Goal: Transaction & Acquisition: Purchase product/service

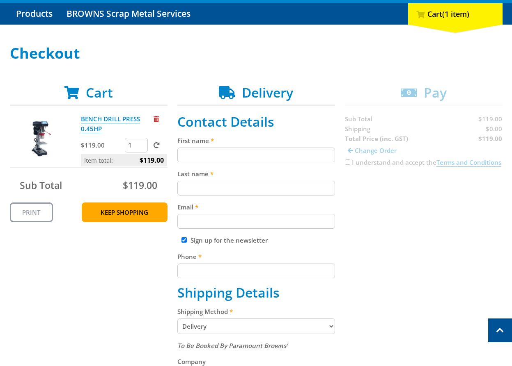
scroll to position [82, 0]
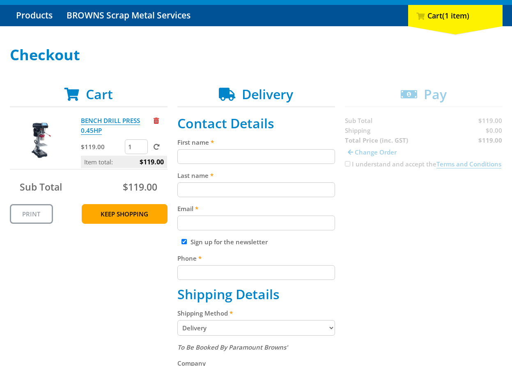
click at [96, 93] on span "Cart" at bounding box center [99, 94] width 27 height 18
click at [101, 100] on span "Cart" at bounding box center [99, 94] width 27 height 18
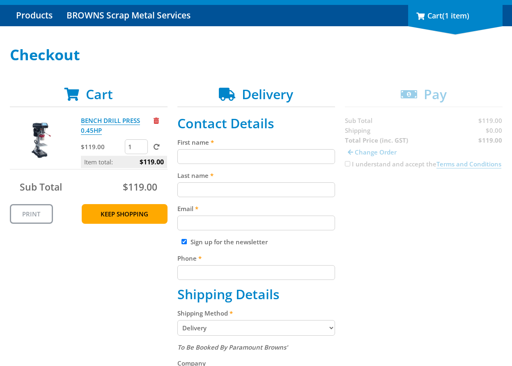
click at [450, 21] on div "1 Cart (1 item)" at bounding box center [455, 15] width 94 height 21
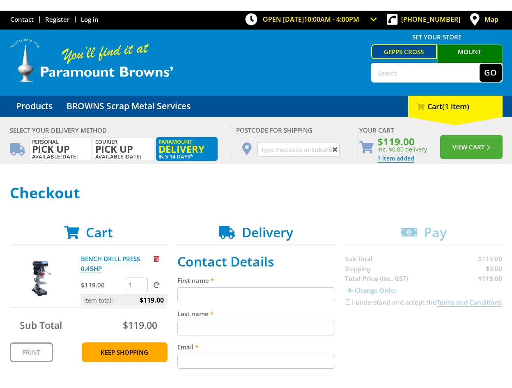
scroll to position [0, 0]
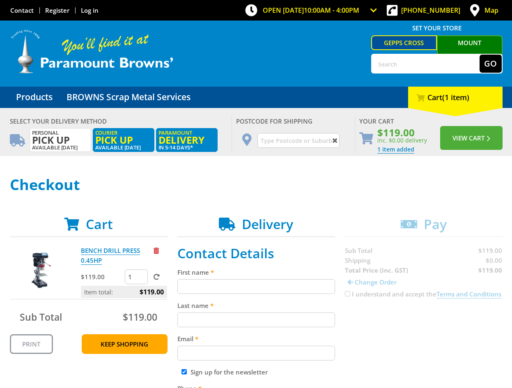
click at [126, 141] on span "Pick up" at bounding box center [123, 139] width 57 height 9
radio input "true"
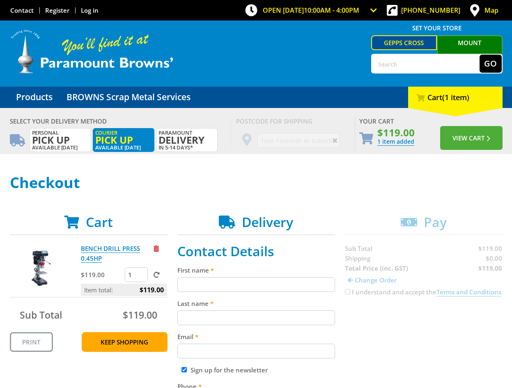
click at [132, 140] on span "Pick up" at bounding box center [123, 139] width 57 height 9
click at [138, 151] on label "Courier Pick up Available [DATE]" at bounding box center [124, 140] width 62 height 24
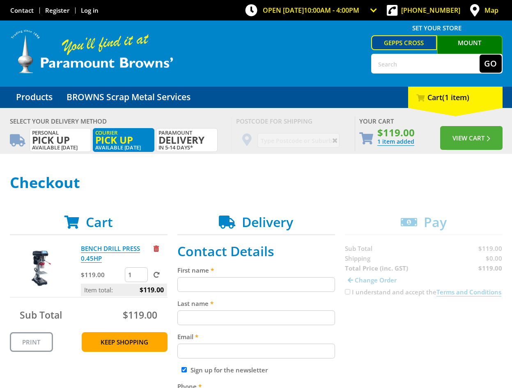
click at [108, 144] on label "Courier Pick up Available [DATE]" at bounding box center [124, 140] width 62 height 24
click at [54, 144] on label "Personal Pick up Available [DATE]" at bounding box center [61, 140] width 62 height 24
click at [56, 130] on span "Personal Pick up" at bounding box center [60, 137] width 57 height 15
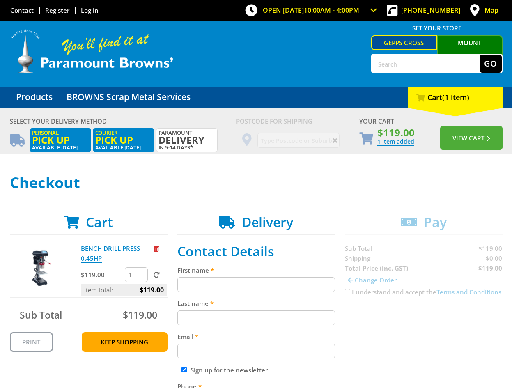
radio input "true"
click at [63, 141] on span "Pick up" at bounding box center [60, 139] width 57 height 9
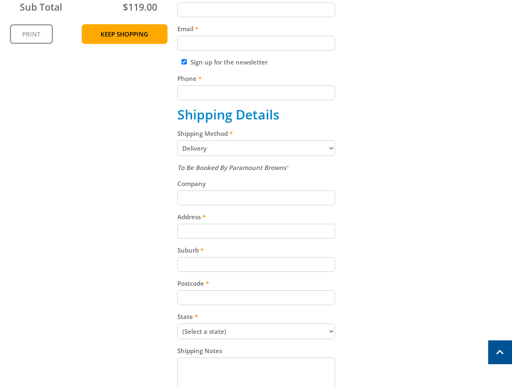
scroll to position [48, 0]
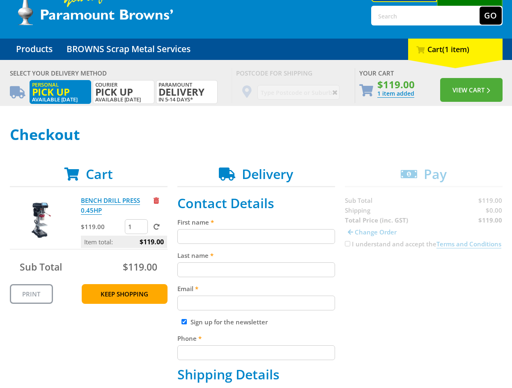
click at [204, 107] on div "Select your Delivery Method Personal Pick up Available in 5 days Courier Pick u…" at bounding box center [256, 375] width 512 height 631
click at [196, 93] on span "Delivery" at bounding box center [186, 91] width 57 height 9
radio input "true"
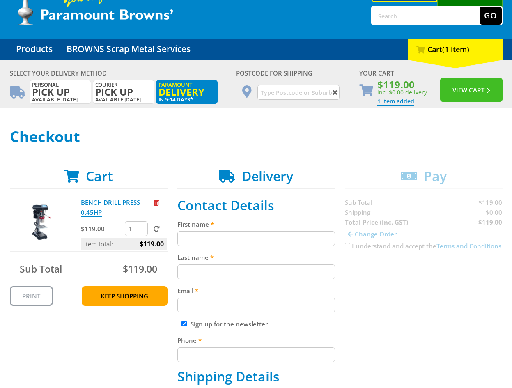
click at [455, 92] on button "View Cart" at bounding box center [471, 90] width 62 height 24
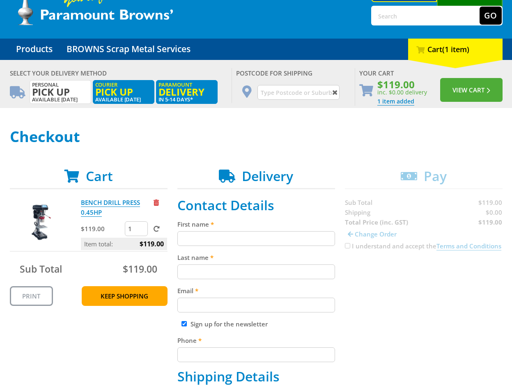
click at [130, 89] on span "Pick up" at bounding box center [123, 91] width 57 height 9
radio input "true"
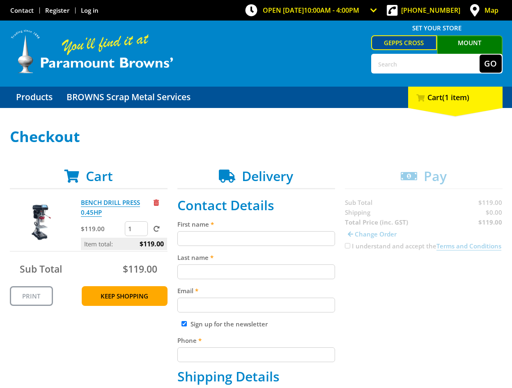
click at [454, 96] on span "(1 item)" at bounding box center [455, 97] width 27 height 10
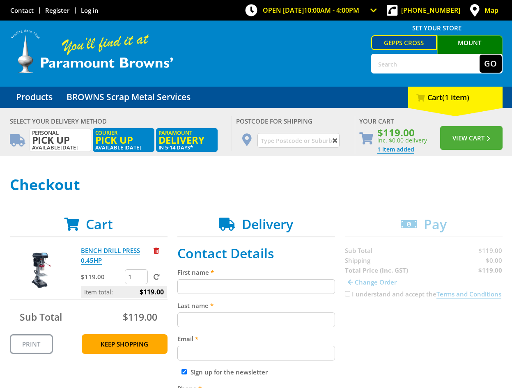
click at [122, 136] on span "Pick up" at bounding box center [123, 139] width 57 height 9
radio input "true"
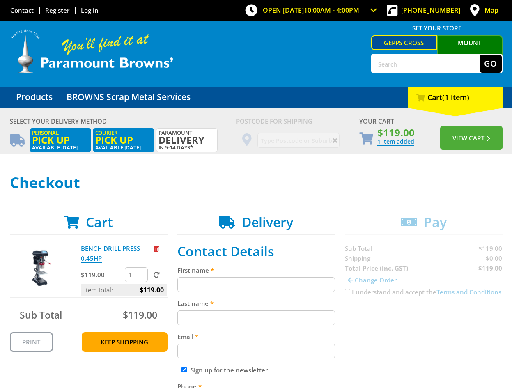
click at [70, 144] on label "Personal Pick up Available [DATE]" at bounding box center [61, 140] width 62 height 24
radio input "true"
click at [330, 145] on span at bounding box center [334, 140] width 9 height 11
drag, startPoint x: 107, startPoint y: 128, endPoint x: 110, endPoint y: 135, distance: 7.7
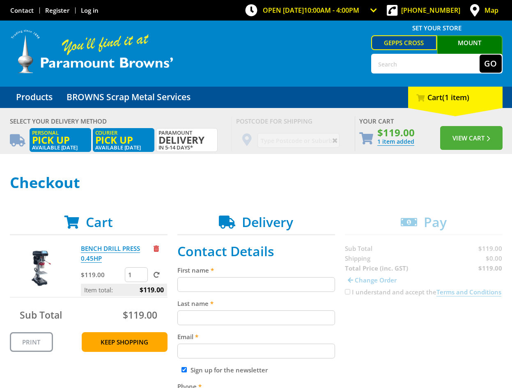
click at [107, 128] on label "Courier Pick up Available [DATE]" at bounding box center [124, 140] width 62 height 24
click at [110, 135] on span "Pick up" at bounding box center [123, 139] width 57 height 9
radio input "true"
click at [247, 146] on div "Postcode for shipping" at bounding box center [292, 133] width 123 height 35
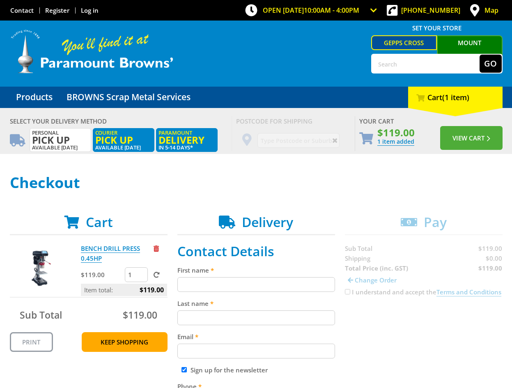
click at [172, 142] on span "Delivery" at bounding box center [186, 139] width 57 height 9
radio input "true"
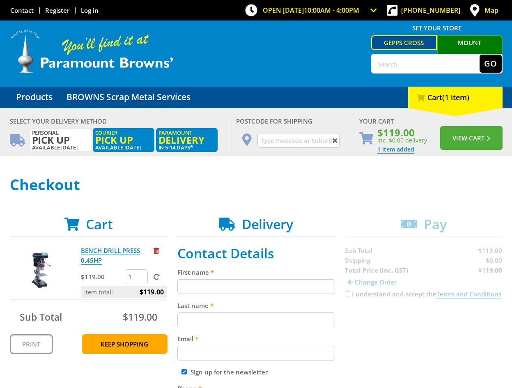
click at [111, 135] on span "Pick up" at bounding box center [123, 139] width 57 height 9
radio input "true"
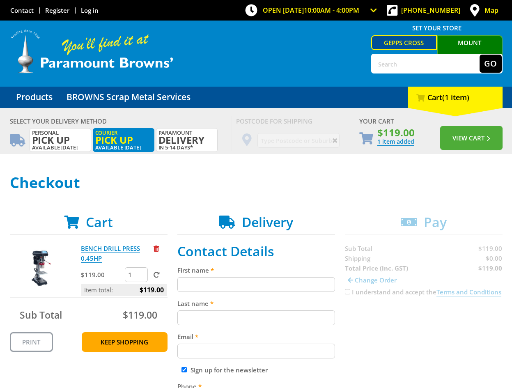
click at [310, 179] on h1 "Checkout" at bounding box center [256, 182] width 492 height 16
click at [152, 137] on label "Courier Pick up Available [DATE]" at bounding box center [124, 140] width 62 height 24
click at [72, 141] on span "Pick up" at bounding box center [60, 139] width 57 height 9
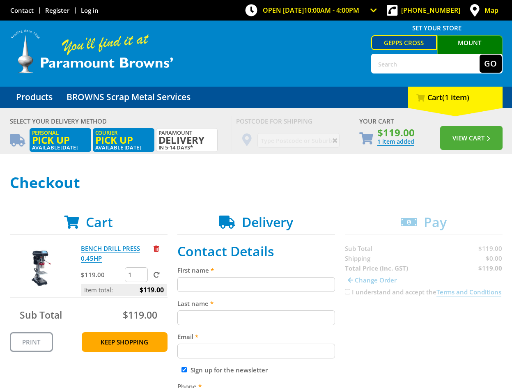
radio input "true"
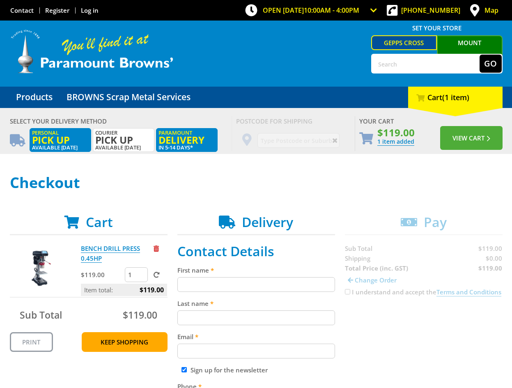
click at [161, 143] on span "Delivery" at bounding box center [186, 139] width 57 height 9
radio input "true"
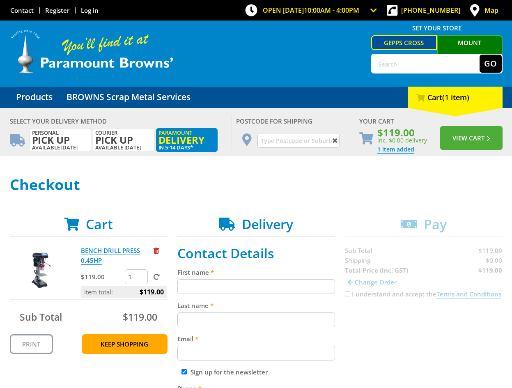
click at [317, 146] on input "text" at bounding box center [298, 140] width 82 height 15
paste input "[PERSON_NAME]"
type input "[PERSON_NAME]"
click at [340, 148] on div "Postcode for shipping [PERSON_NAME]" at bounding box center [292, 133] width 123 height 35
click at [295, 141] on input "[PERSON_NAME]" at bounding box center [298, 140] width 82 height 15
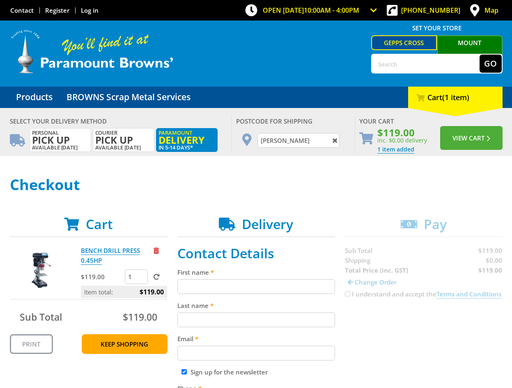
click at [295, 141] on input "[PERSON_NAME]" at bounding box center [298, 140] width 82 height 15
click at [459, 142] on button "View Cart" at bounding box center [471, 138] width 62 height 24
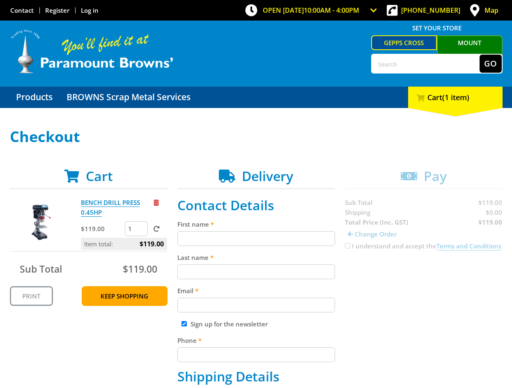
click at [394, 41] on link "Gepps Cross" at bounding box center [404, 42] width 66 height 15
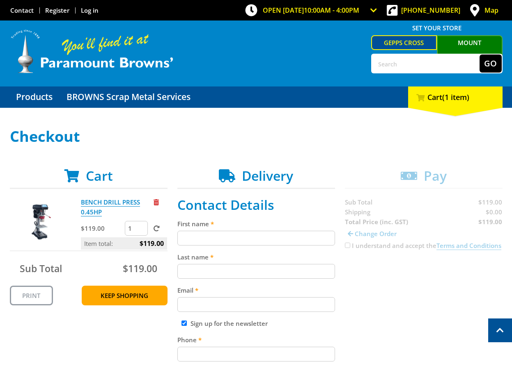
scroll to position [169, 0]
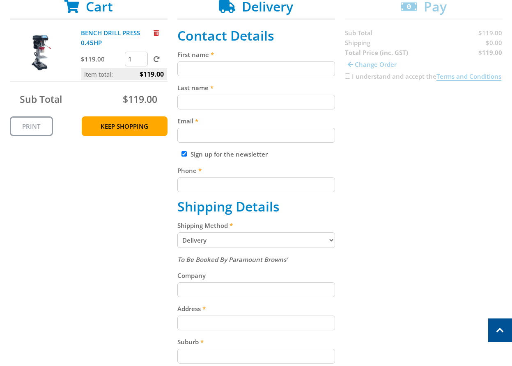
click at [249, 67] on input "First name" at bounding box center [256, 69] width 158 height 15
paste input "[PERSON_NAME]"
type input "[PERSON_NAME]"
click at [193, 97] on input "Last name" at bounding box center [256, 102] width 158 height 15
paste input "[PERSON_NAME]"
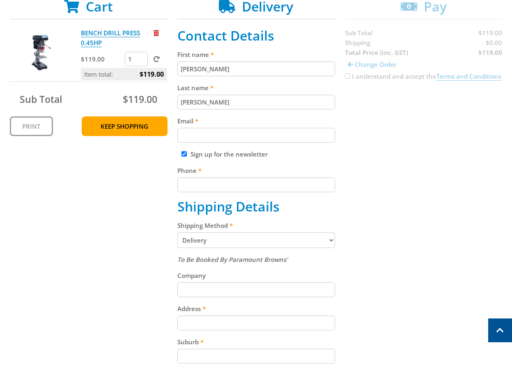
type input "[PERSON_NAME]"
click at [494, 149] on div "Cart BENCH DRILL PRESS 0.45HP $119.00 1 Item total: $119.00 Sub Total $119.00 P…" at bounding box center [256, 261] width 492 height 525
drag, startPoint x: 268, startPoint y: 123, endPoint x: 263, endPoint y: 130, distance: 8.1
click at [267, 125] on label "Email" at bounding box center [256, 121] width 158 height 10
click at [267, 128] on input "Email" at bounding box center [256, 135] width 158 height 15
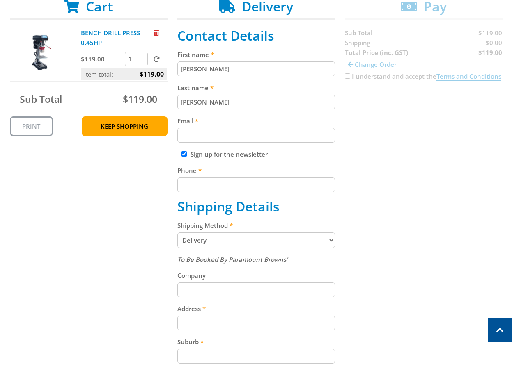
click at [263, 130] on input "Email" at bounding box center [256, 135] width 158 height 15
paste input "johnsmith003@storebotmail.joonix.net"
type input "johnsmith003@storebotmail.joonix.net"
click at [277, 175] on label "Phone" at bounding box center [256, 171] width 158 height 10
click at [277, 178] on input "Phone" at bounding box center [256, 185] width 158 height 15
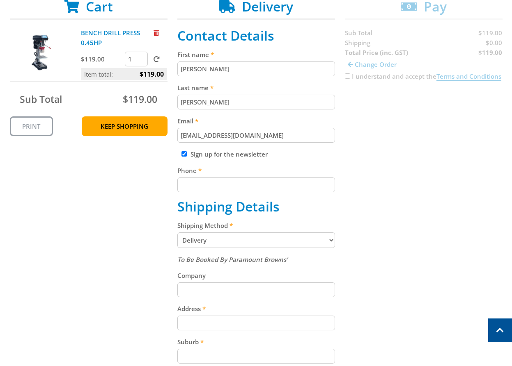
paste input "+610293744000"
click at [311, 182] on input "Phone" at bounding box center [256, 185] width 158 height 15
type input "+610293744000"
click at [445, 154] on div "Cart BENCH DRILL PRESS 0.45HP $119.00 1 Item total: $119.00 Sub Total $119.00 P…" at bounding box center [256, 261] width 492 height 525
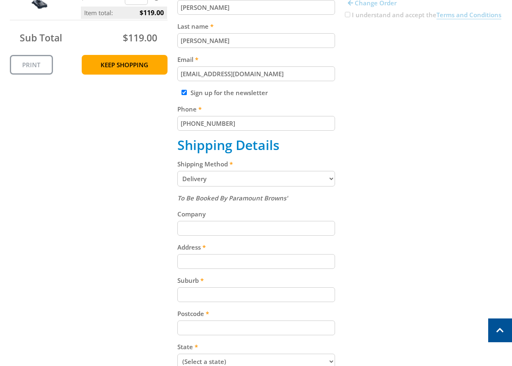
scroll to position [240, 0]
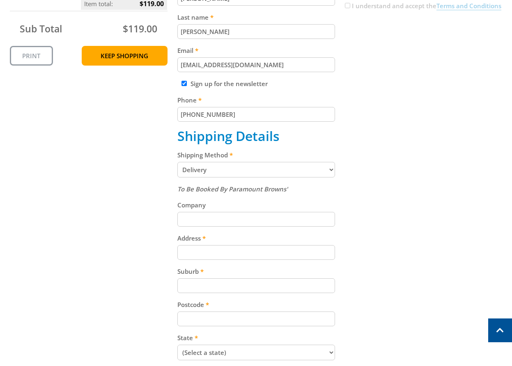
click at [278, 174] on select "Pickup from Gepps Cross Delivery" at bounding box center [256, 170] width 158 height 16
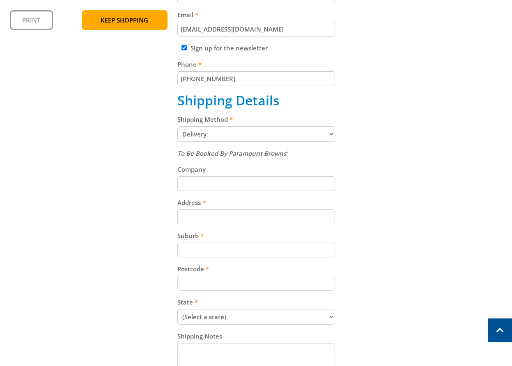
scroll to position [344, 0]
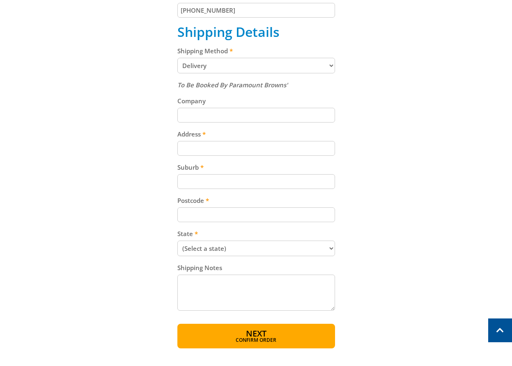
click at [244, 188] on div "To Be Booked By Paramount Browns' Company Address Suburb Postcode State (Select…" at bounding box center [256, 196] width 158 height 233
click at [223, 144] on input "Address" at bounding box center [256, 148] width 158 height 15
paste input "99 Cavan Road"
type input "99 Cavan Road"
click at [202, 183] on input "Suburb" at bounding box center [256, 181] width 158 height 15
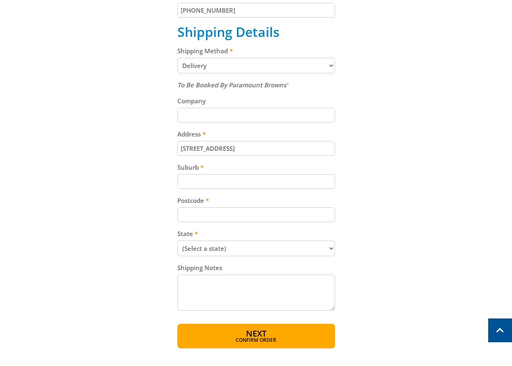
paste input "Gepps Cross"
type input "Gepps Cross"
drag, startPoint x: 259, startPoint y: 224, endPoint x: 259, endPoint y: 217, distance: 6.6
click at [259, 220] on div "To Be Booked By Paramount Browns' Company Address 99 Cavan Road Suburb Gepps Cr…" at bounding box center [256, 196] width 158 height 233
drag, startPoint x: 234, startPoint y: 215, endPoint x: 229, endPoint y: 214, distance: 4.8
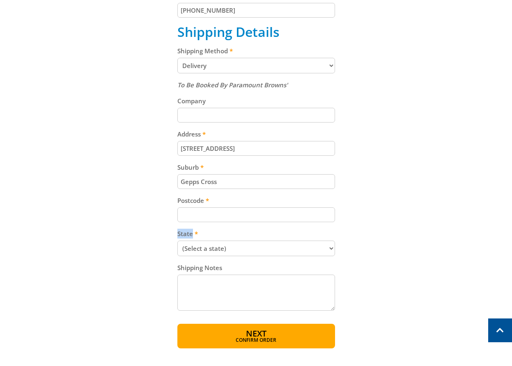
click at [235, 215] on input "Postcode" at bounding box center [256, 215] width 158 height 15
click at [215, 210] on input "Postcode" at bounding box center [256, 215] width 158 height 15
click at [427, 104] on div "Cart BENCH DRILL PRESS 0.45HP $119.00 1 Item total: $119.00 Sub Total $119.00 P…" at bounding box center [256, 86] width 492 height 525
drag, startPoint x: 258, startPoint y: 215, endPoint x: 255, endPoint y: 210, distance: 5.6
click at [258, 215] on input "Postcode" at bounding box center [256, 215] width 158 height 15
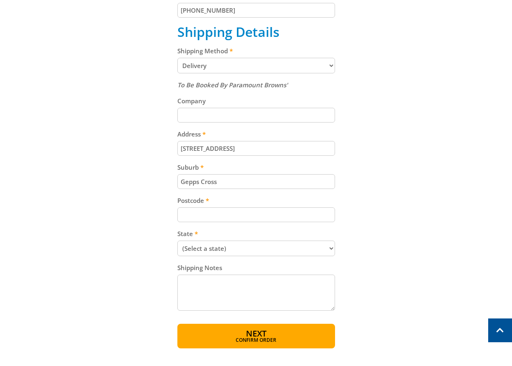
paste input "5094"
type input "5094"
click at [244, 243] on select "(Select a state) South Australia Victoria New South Wales Queensland Western Au…" at bounding box center [256, 249] width 158 height 16
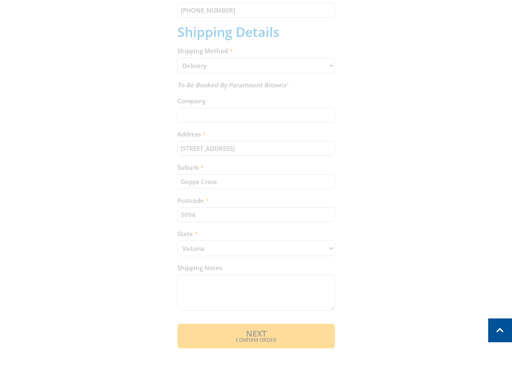
click at [177, 241] on select "(Select a state) South Australia Victoria New South Wales Queensland Western Au…" at bounding box center [256, 249] width 158 height 16
click at [247, 245] on div "Cart BENCH DRILL PRESS 0.45HP $119.00 1 Item total: $119.00 Sub Total $119.00 P…" at bounding box center [256, 86] width 492 height 525
click at [426, 195] on div "Cart BENCH DRILL PRESS 0.45HP $119.00 1 Item total: $119.00 Sub Total $119.00 P…" at bounding box center [256, 86] width 492 height 525
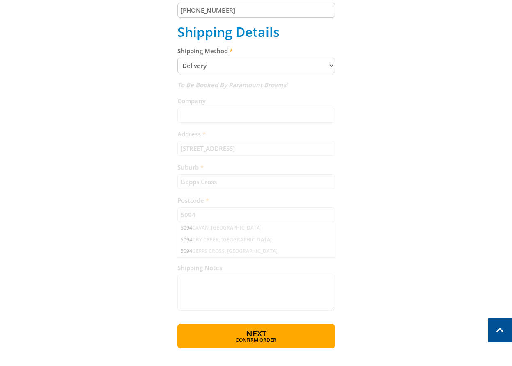
click at [420, 206] on div "Cart BENCH DRILL PRESS 0.45HP $119.00 1 Item total: $119.00 Sub Total $119.00 P…" at bounding box center [256, 86] width 492 height 525
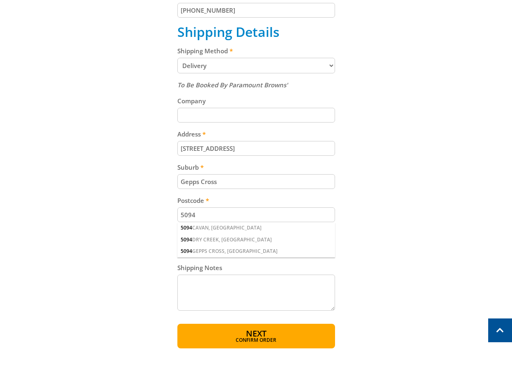
click at [411, 206] on div "Cart BENCH DRILL PRESS 0.45HP $119.00 1 Item total: $119.00 Sub Total $119.00 P…" at bounding box center [256, 86] width 492 height 525
click at [343, 273] on div "Cart BENCH DRILL PRESS 0.45HP $119.00 1 Item total: $119.00 Sub Total $119.00 P…" at bounding box center [256, 86] width 492 height 525
click at [268, 250] on div "5094 GEPPS CROSS, SA" at bounding box center [256, 251] width 158 height 11
click at [269, 246] on select "(Select a state) South Australia Victoria New South Wales Queensland Western Au…" at bounding box center [256, 249] width 158 height 16
select select "SA"
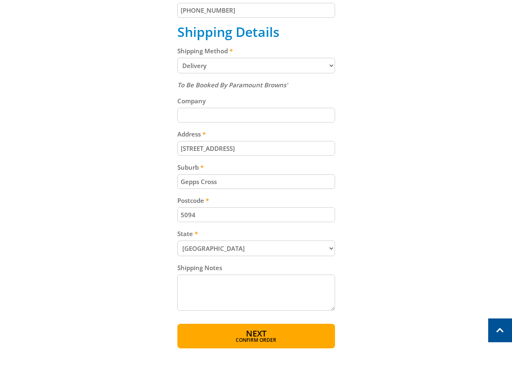
click at [177, 241] on select "(Select a state) South Australia Victoria New South Wales Queensland Western Au…" at bounding box center [256, 249] width 158 height 16
click at [400, 173] on div "Cart BENCH DRILL PRESS 0.45HP $119.00 1 Item total: $119.00 Sub Total $119.00 P…" at bounding box center [256, 86] width 492 height 525
click at [416, 188] on div "Cart BENCH DRILL PRESS 0.45HP $119.00 1 Item total: $119.00 Sub Total $119.00 P…" at bounding box center [256, 86] width 492 height 525
click at [299, 337] on button "Next Confirm order" at bounding box center [256, 336] width 158 height 25
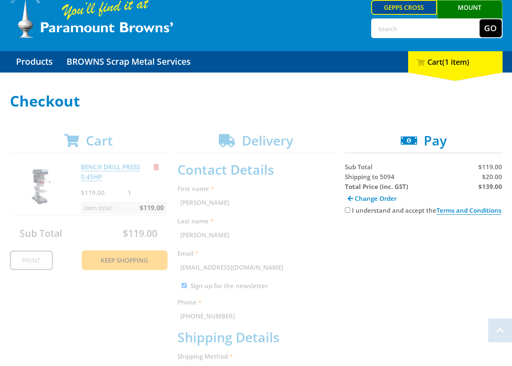
scroll to position [34, 0]
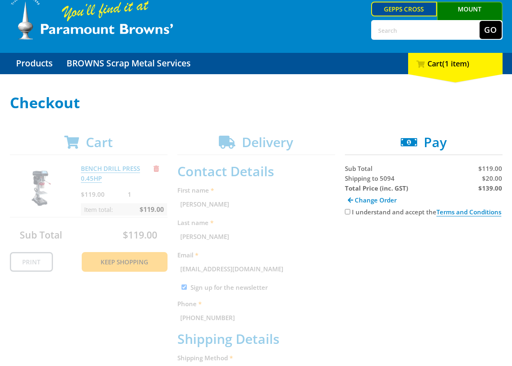
click at [361, 181] on span "Shipping to 5094" at bounding box center [370, 178] width 50 height 8
copy span "Shipping"
click at [497, 179] on span "$20.00" at bounding box center [492, 178] width 20 height 8
click at [498, 180] on span "$20.00" at bounding box center [492, 178] width 20 height 8
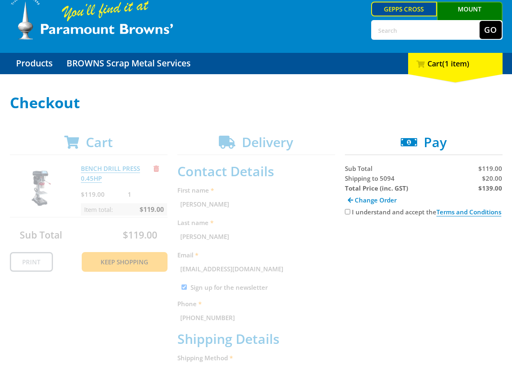
click at [493, 181] on span "$20.00" at bounding box center [492, 178] width 20 height 8
copy span "20.00"
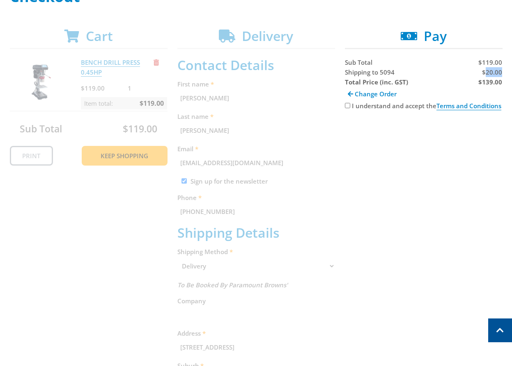
scroll to position [85, 0]
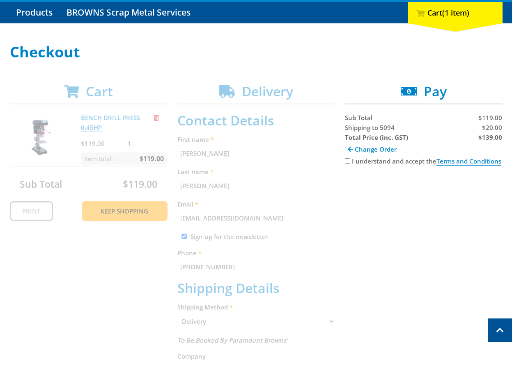
click at [499, 144] on div "Change Order" at bounding box center [424, 149] width 158 height 14
click at [490, 136] on strong "$139.00" at bounding box center [490, 137] width 24 height 8
copy strong "139.00"
click at [411, 261] on div "Cart BENCH DRILL PRESS 0.45HP $119.00 1 Item total: $119.00 Sub Total $119.00 P…" at bounding box center [256, 342] width 492 height 516
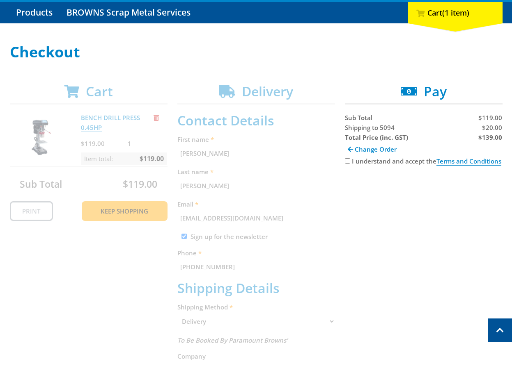
click at [347, 161] on input "I understand and accept the Terms and Conditions" at bounding box center [347, 160] width 5 height 5
checkbox input "true"
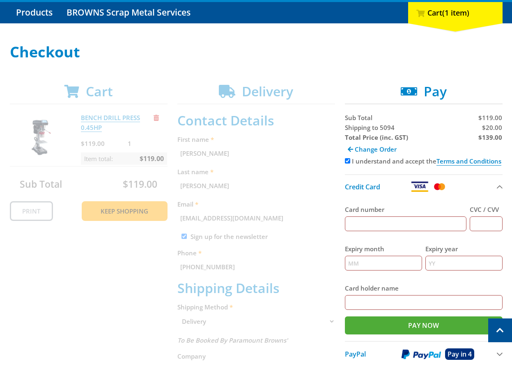
click at [403, 224] on input "Card number" at bounding box center [405, 224] width 121 height 15
type input "5454545454545454"
type input "•••"
type input "12"
type input "2025"
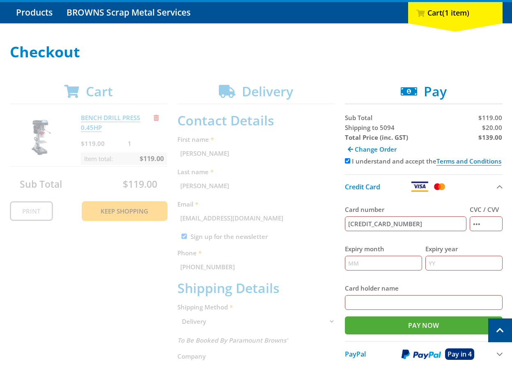
type input "[PERSON_NAME]"
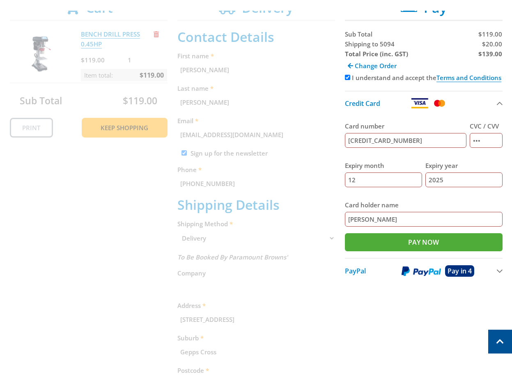
scroll to position [61, 0]
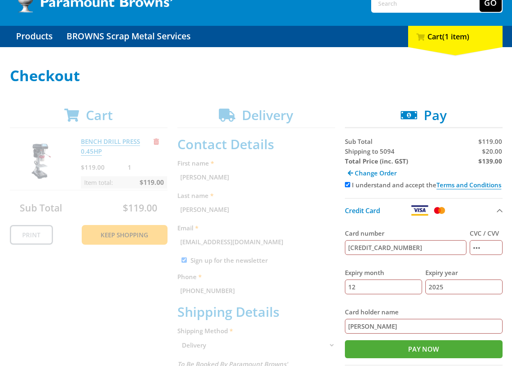
click at [480, 70] on h1 "Checkout" at bounding box center [256, 76] width 492 height 16
